Goal: Task Accomplishment & Management: Use online tool/utility

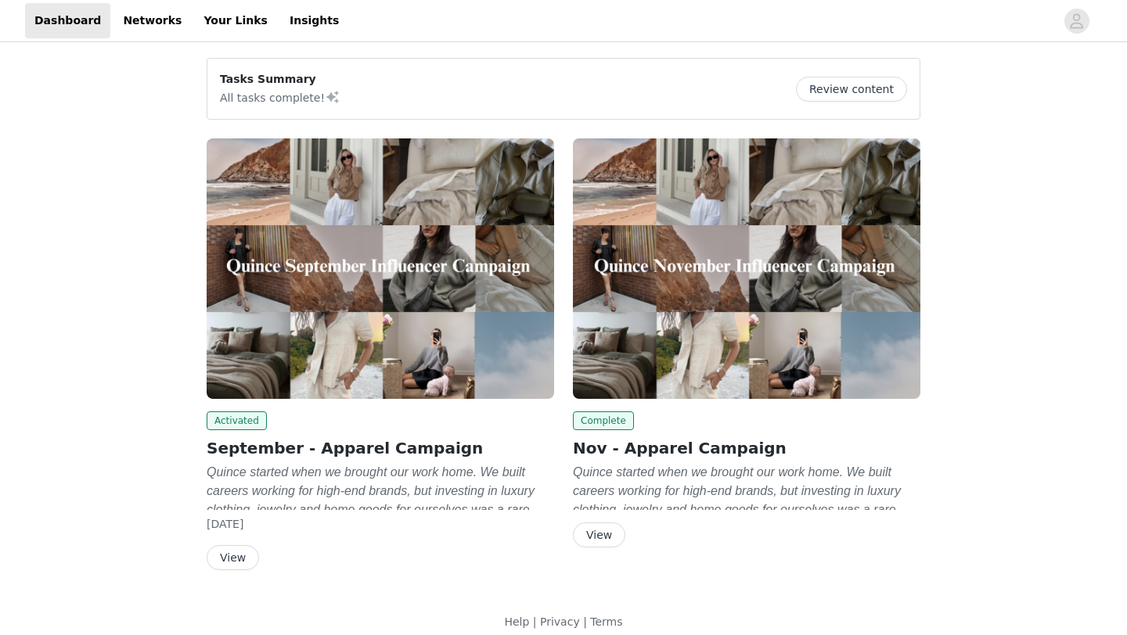
scroll to position [14, 0]
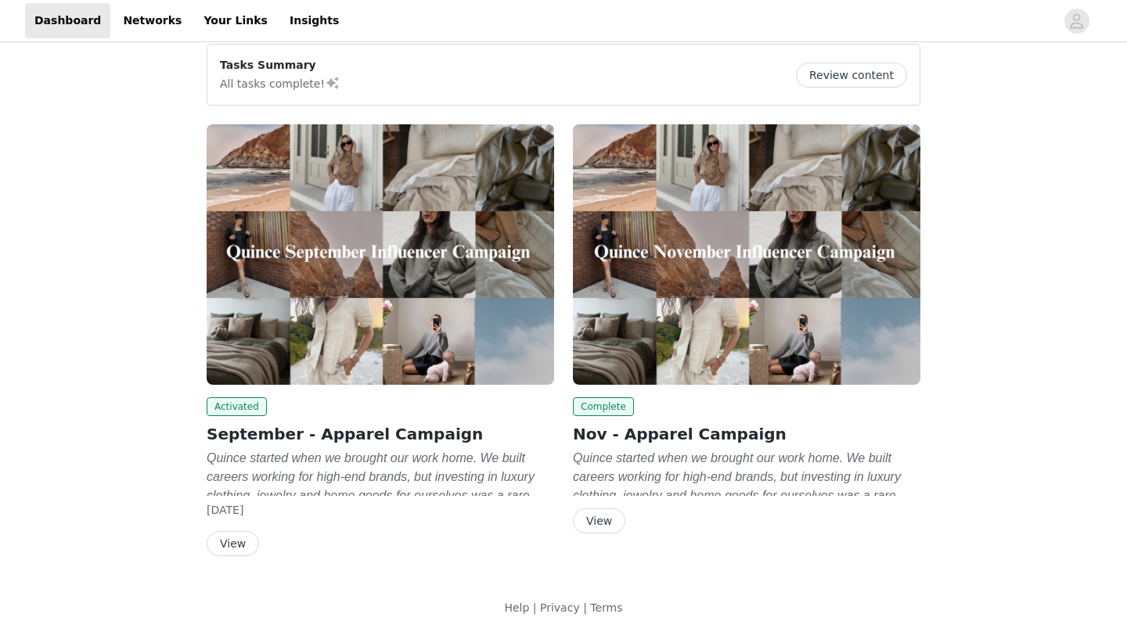
click at [279, 479] on em "Quince started when we brought our work home. We built careers working for high…" at bounding box center [373, 504] width 333 height 107
click at [235, 537] on button "View" at bounding box center [233, 543] width 52 height 25
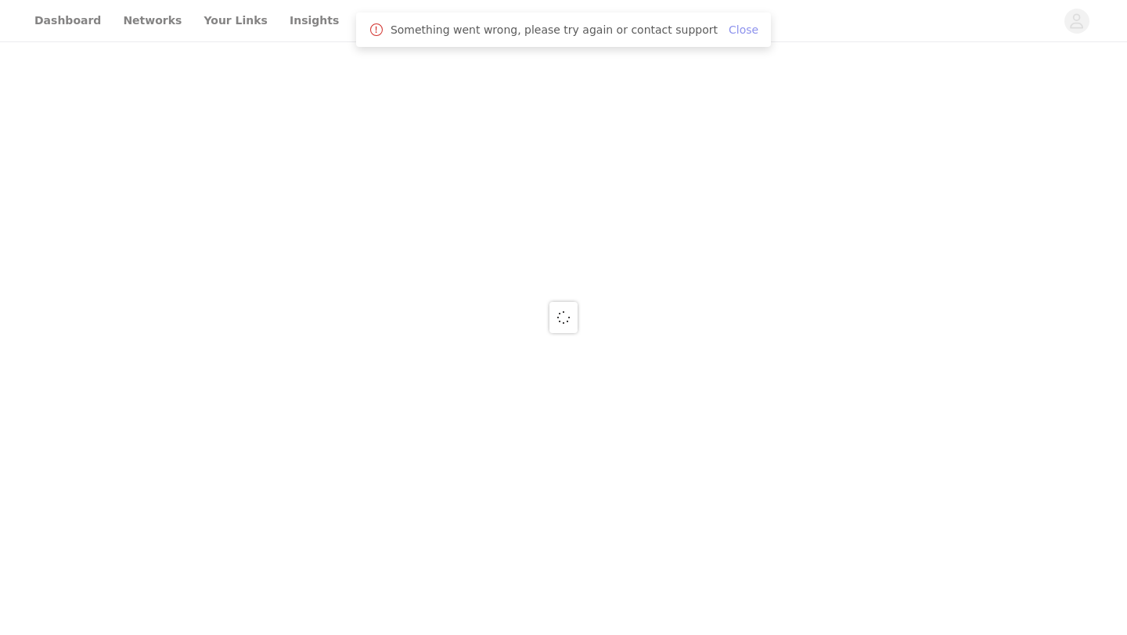
click at [732, 23] on link "Close" at bounding box center [743, 29] width 30 height 13
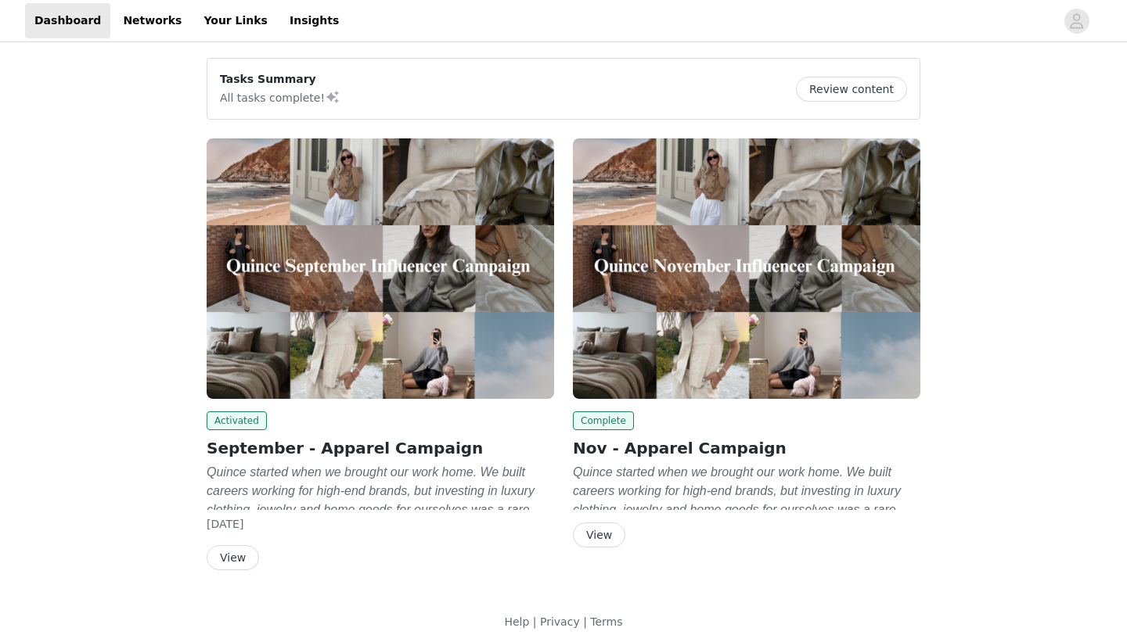
click at [244, 92] on p "All tasks complete!" at bounding box center [280, 97] width 120 height 19
click at [242, 557] on button "View" at bounding box center [233, 557] width 52 height 25
